Goal: Transaction & Acquisition: Register for event/course

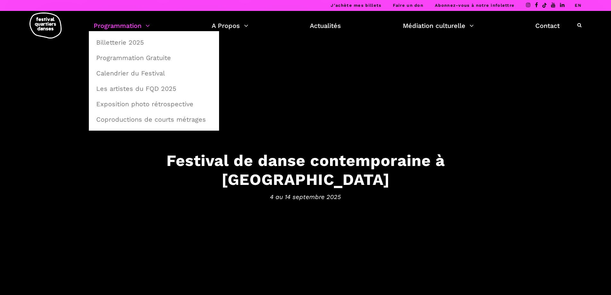
click at [130, 26] on link "Programmation" at bounding box center [122, 25] width 56 height 11
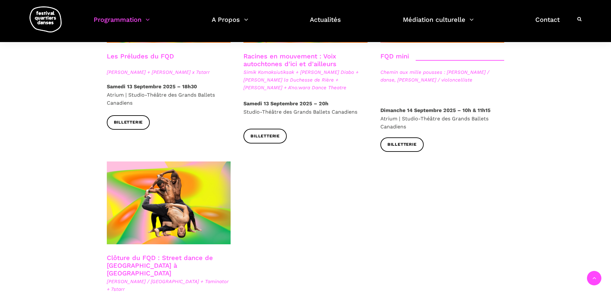
scroll to position [1026, 0]
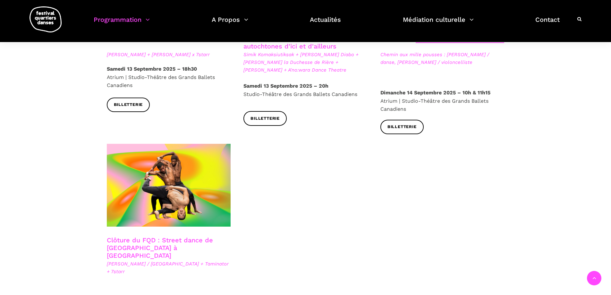
click at [139, 212] on div at bounding box center [168, 190] width 137 height 92
click at [150, 236] on link "Clôture du FQD : Street dance de [GEOGRAPHIC_DATA] à [GEOGRAPHIC_DATA]" at bounding box center [160, 247] width 106 height 23
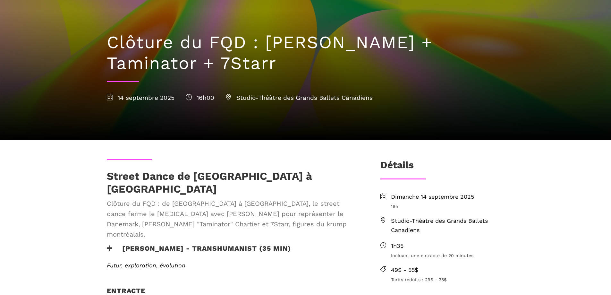
scroll to position [64, 0]
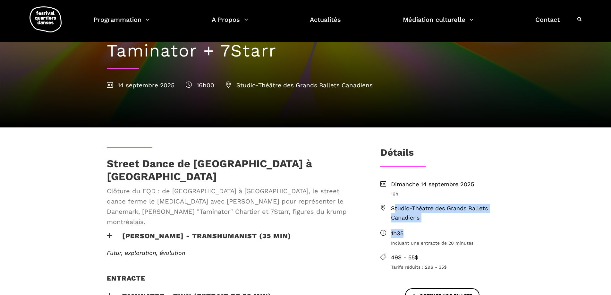
drag, startPoint x: 432, startPoint y: 223, endPoint x: 393, endPoint y: 204, distance: 43.4
click at [393, 204] on ul "Dimanche 14 septembre 2025 16h Studio-Théatre des Grands Ballets Canadiens 1h35…" at bounding box center [442, 225] width 124 height 91
click at [436, 226] on ul "Dimanche 14 septembre 2025 16h Studio-Théatre des Grands Ballets Canadiens 1h35…" at bounding box center [442, 225] width 124 height 91
drag, startPoint x: 429, startPoint y: 219, endPoint x: 392, endPoint y: 211, distance: 37.4
click at [392, 211] on span "Studio-Théatre des Grands Ballets Canadiens" at bounding box center [447, 213] width 113 height 19
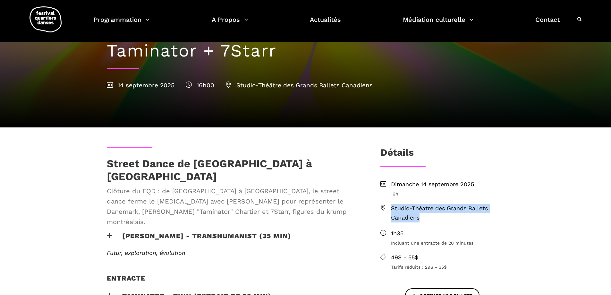
copy span "Studio-Théatre des Grands Ballets Canadiens"
